Goal: Transaction & Acquisition: Purchase product/service

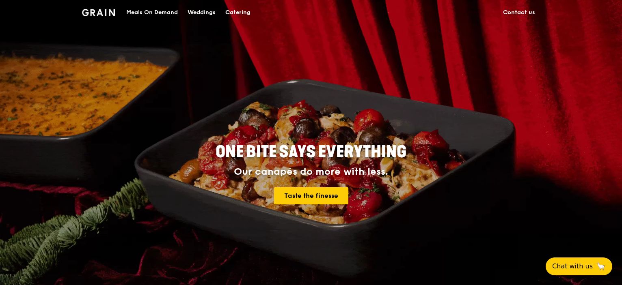
click at [95, 11] on img at bounding box center [98, 12] width 33 height 7
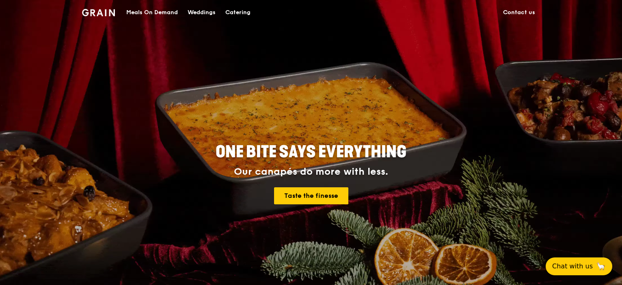
click at [154, 14] on div "Meals On Demand" at bounding box center [152, 12] width 52 height 24
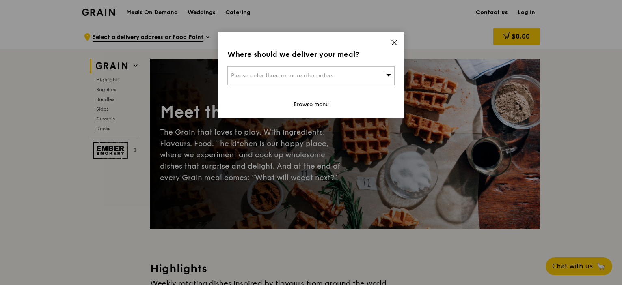
click at [394, 40] on icon at bounding box center [393, 42] width 7 height 7
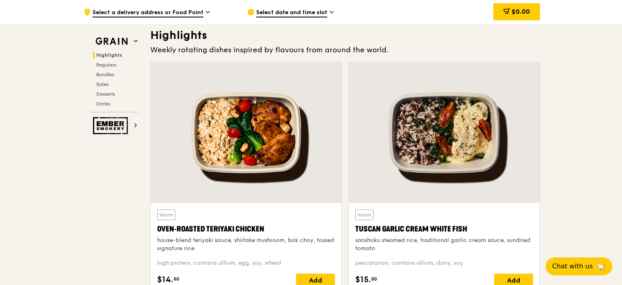
scroll to position [243, 0]
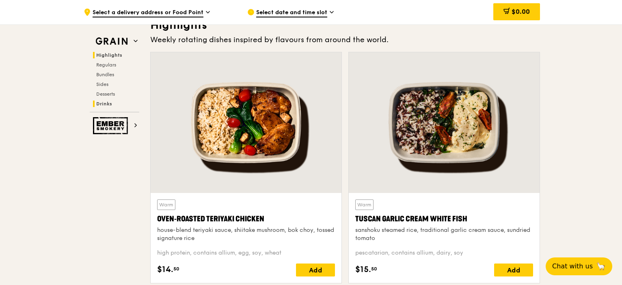
click at [103, 103] on span "Drinks" at bounding box center [104, 104] width 16 height 6
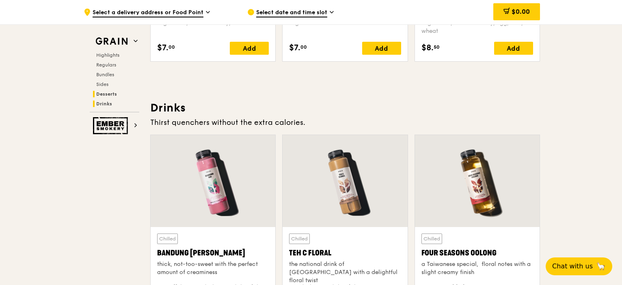
scroll to position [2805, 0]
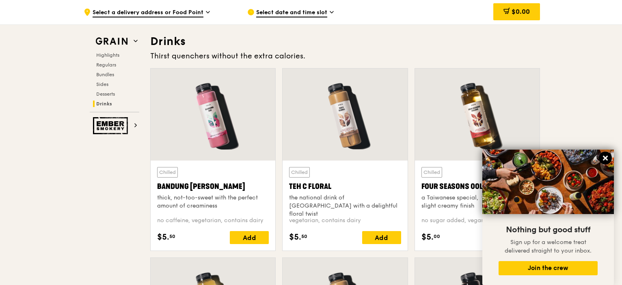
click at [607, 156] on icon at bounding box center [604, 158] width 7 height 7
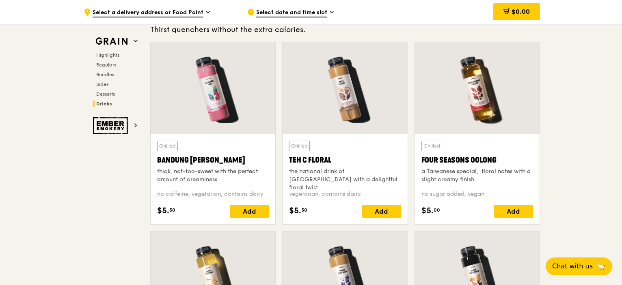
scroll to position [2846, 0]
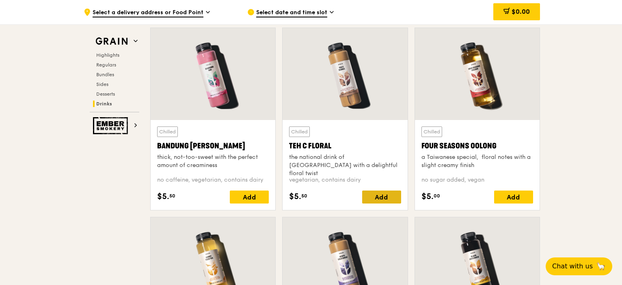
click at [372, 193] on div "Add" at bounding box center [381, 197] width 39 height 13
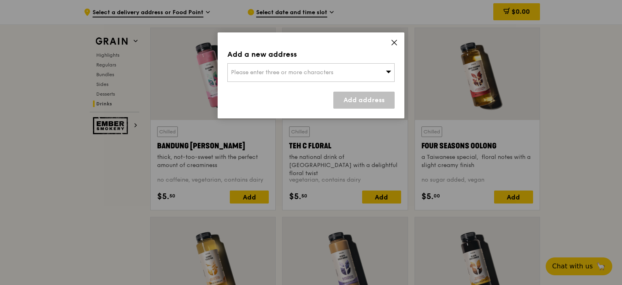
click at [392, 43] on icon at bounding box center [393, 42] width 5 height 5
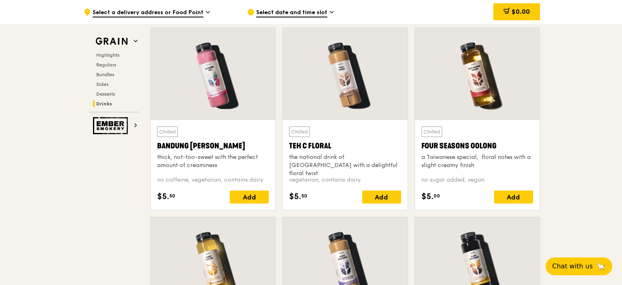
click at [331, 11] on icon at bounding box center [331, 12] width 4 height 7
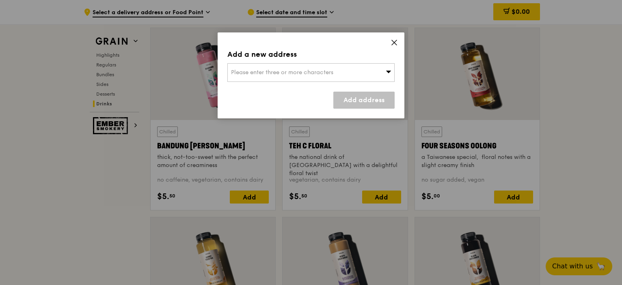
click at [393, 42] on icon at bounding box center [393, 42] width 5 height 5
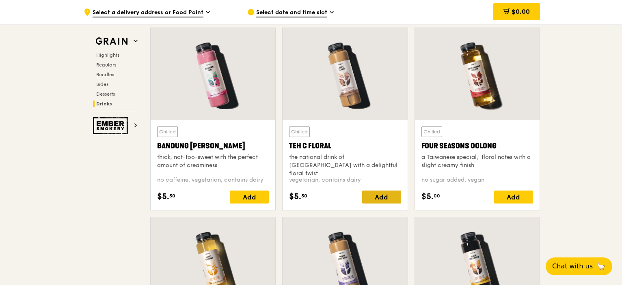
click at [383, 193] on div "Add" at bounding box center [381, 197] width 39 height 13
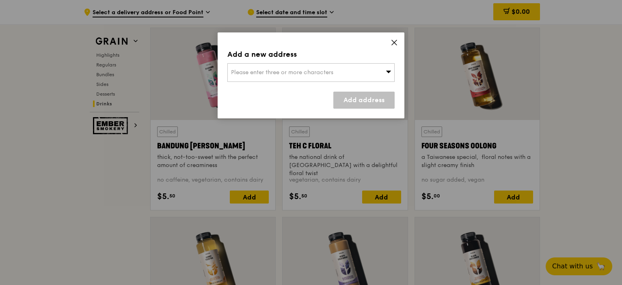
click at [395, 42] on icon at bounding box center [393, 42] width 7 height 7
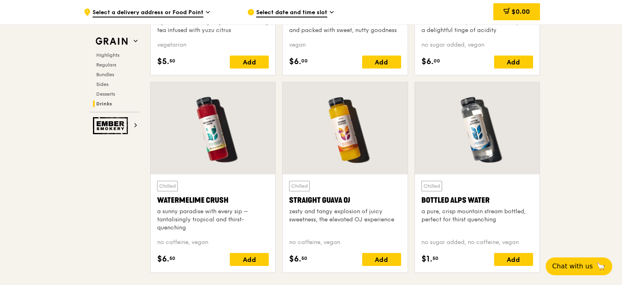
scroll to position [3211, 0]
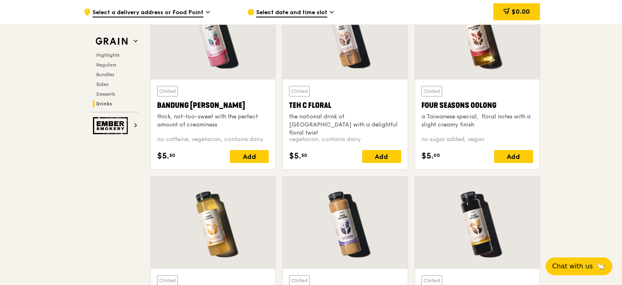
scroll to position [2846, 0]
